Goal: Navigation & Orientation: Find specific page/section

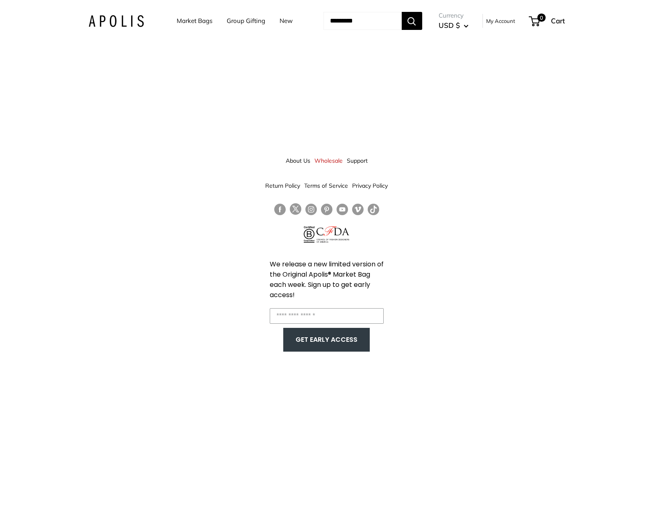
click at [302, 161] on link "About Us" at bounding box center [298, 160] width 25 height 15
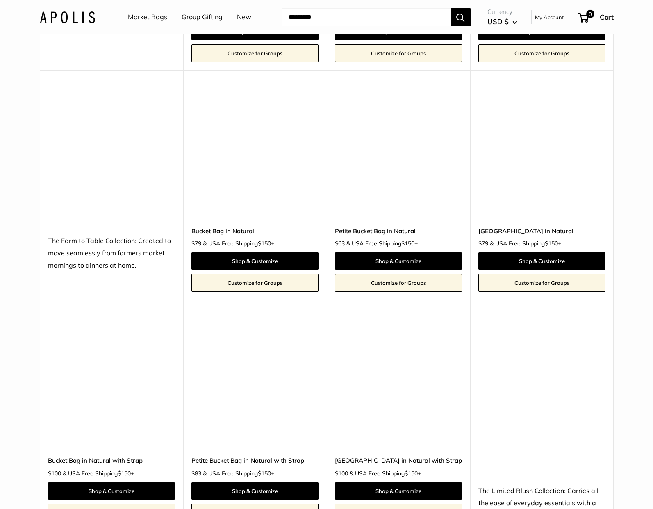
scroll to position [2084, 0]
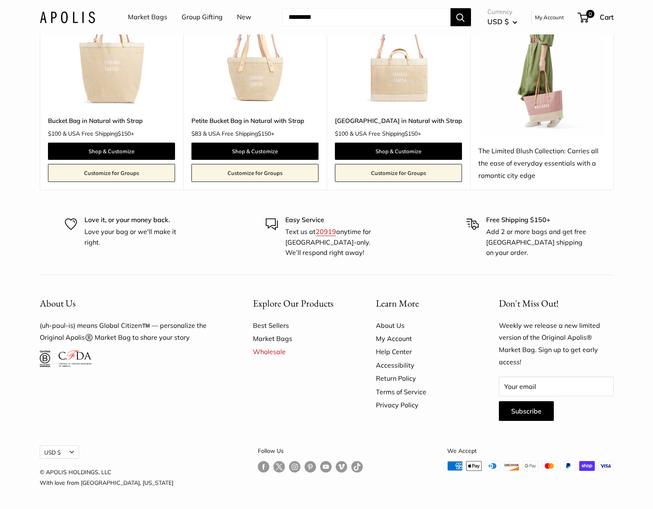
click at [394, 334] on link "My Account" at bounding box center [423, 338] width 94 height 13
